Goal: Task Accomplishment & Management: Manage account settings

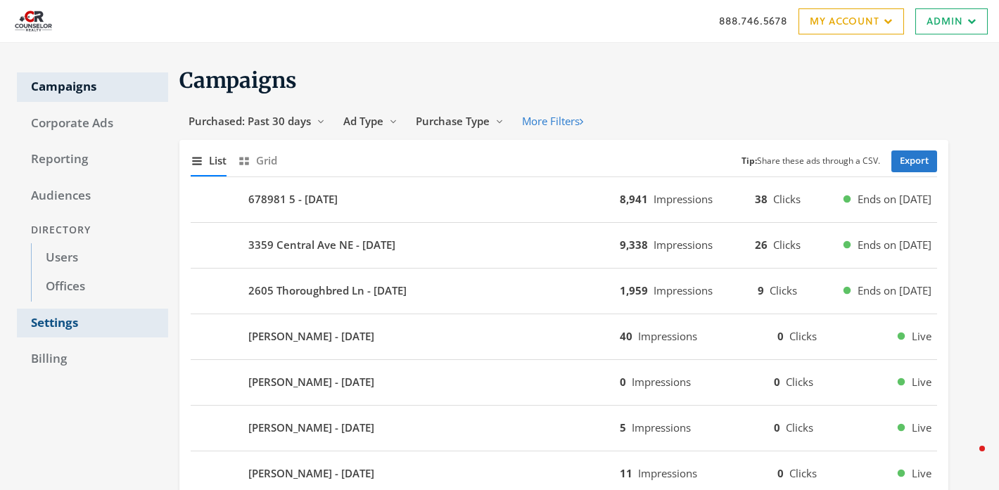
click at [44, 321] on link "Settings" at bounding box center [92, 324] width 151 height 30
select select "[PERSON_NAME]"
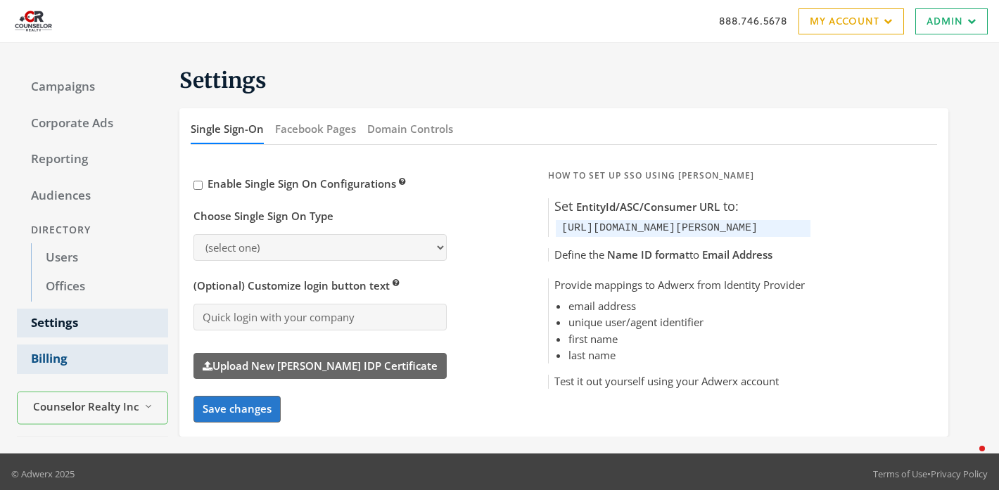
click at [43, 361] on link "Billing" at bounding box center [92, 360] width 151 height 30
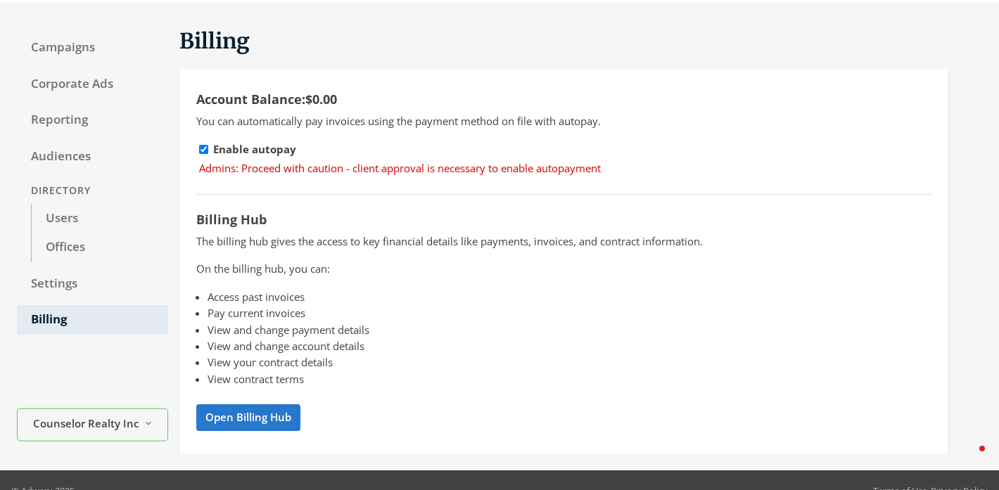
scroll to position [39, 0]
click at [61, 294] on link "Settings" at bounding box center [92, 285] width 151 height 30
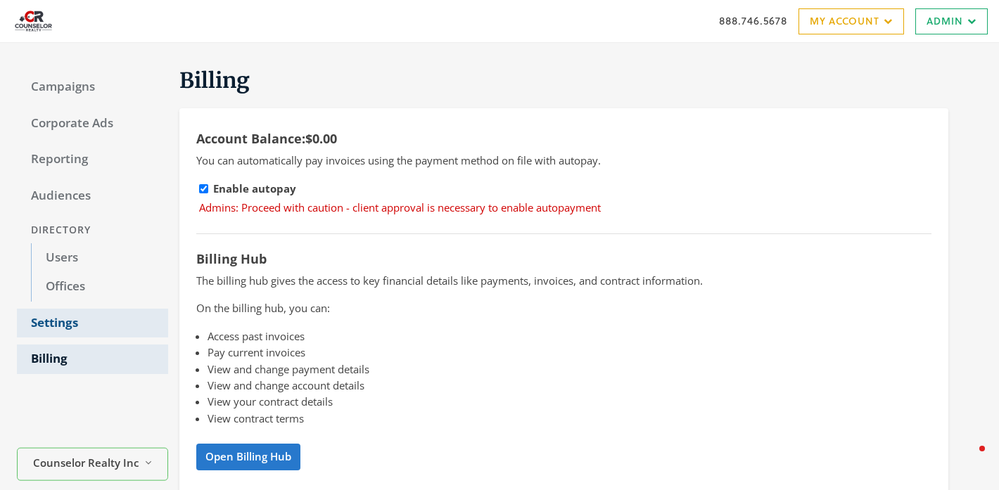
select select "[PERSON_NAME]"
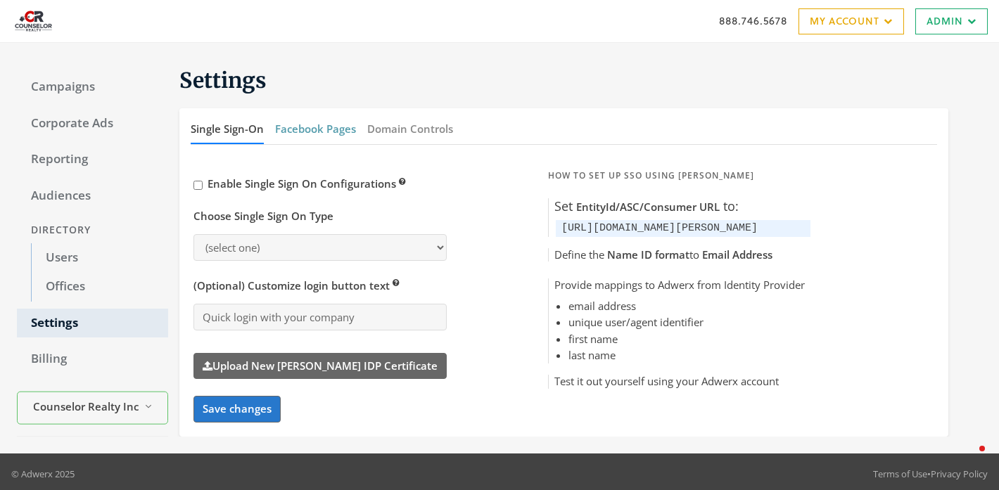
click at [313, 135] on button "Facebook Pages" at bounding box center [315, 129] width 81 height 30
